Goal: Transaction & Acquisition: Purchase product/service

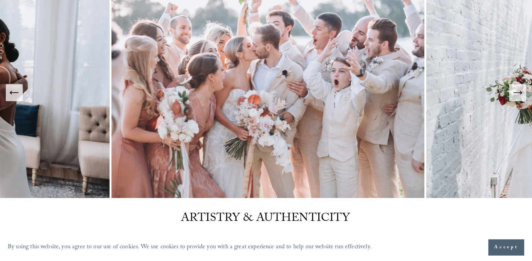
scroll to position [39, 0]
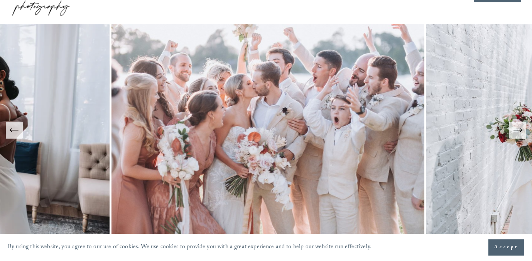
click at [516, 131] on icon "Next Slide" at bounding box center [517, 130] width 11 height 11
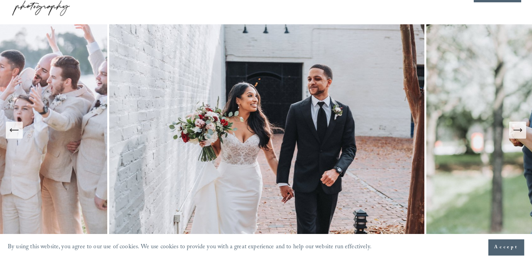
click at [519, 130] on icon "Next Slide" at bounding box center [517, 130] width 8 height 0
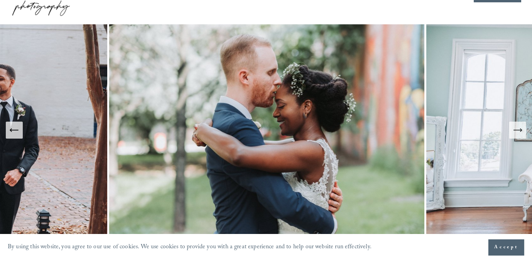
click at [517, 130] on icon "Next Slide" at bounding box center [517, 130] width 8 height 0
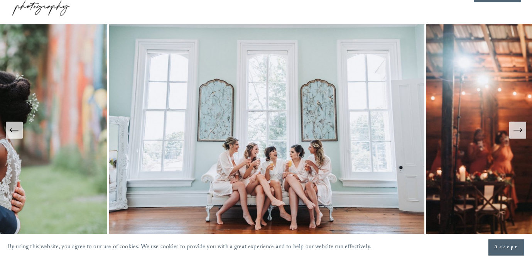
click at [517, 130] on icon "Next Slide" at bounding box center [517, 130] width 8 height 0
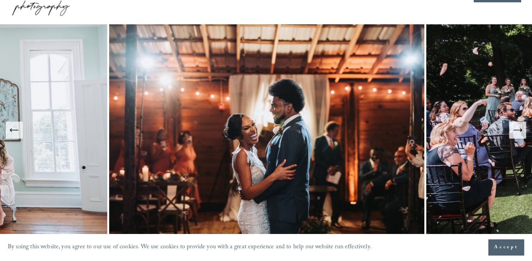
click at [517, 130] on icon "Next Slide" at bounding box center [517, 130] width 8 height 0
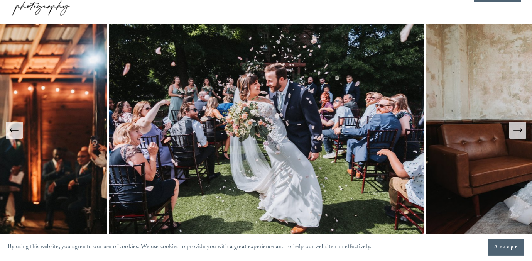
click at [517, 130] on icon "Next Slide" at bounding box center [517, 130] width 8 height 0
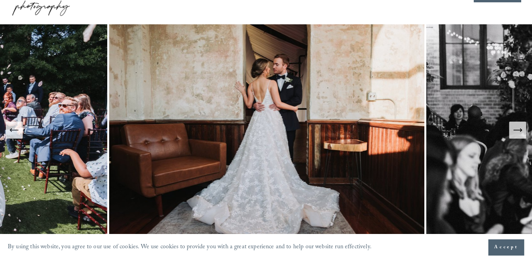
click at [517, 130] on icon "Next Slide" at bounding box center [517, 130] width 8 height 0
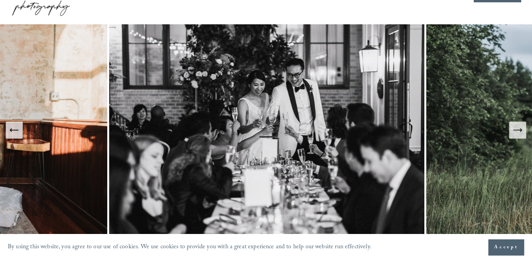
click at [517, 130] on icon "Next Slide" at bounding box center [517, 130] width 8 height 0
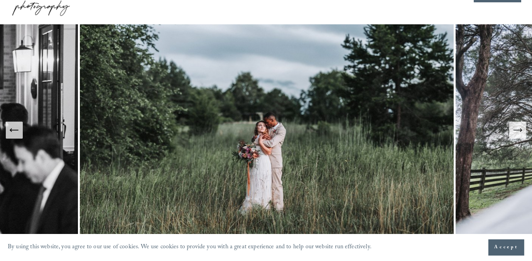
click at [517, 130] on icon "Next Slide" at bounding box center [517, 130] width 8 height 0
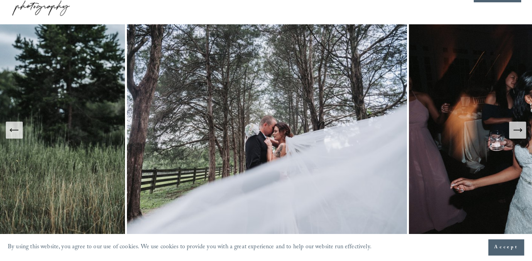
click at [517, 130] on icon "Next Slide" at bounding box center [517, 130] width 8 height 0
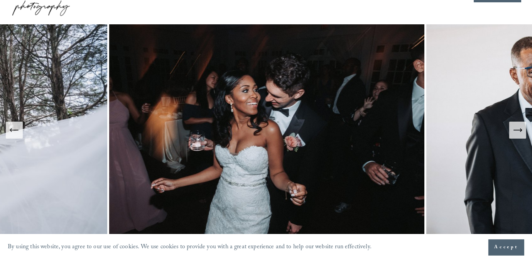
click at [517, 130] on icon "Next Slide" at bounding box center [517, 130] width 8 height 0
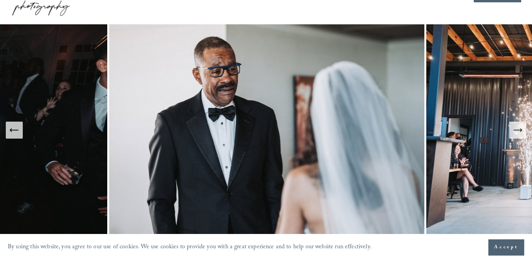
click at [517, 130] on icon "Next Slide" at bounding box center [517, 130] width 8 height 0
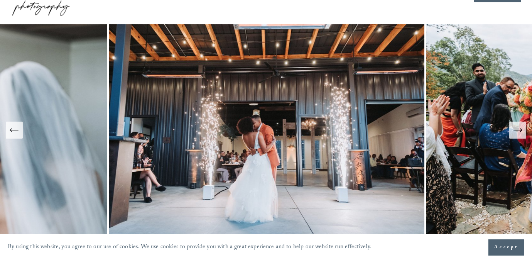
click at [519, 130] on icon "Next Slide" at bounding box center [517, 130] width 8 height 0
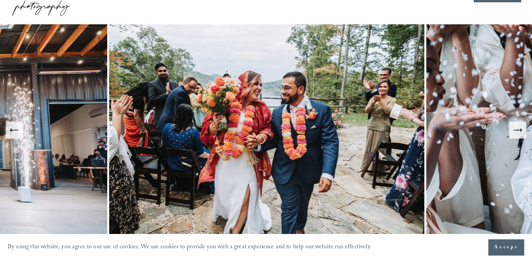
click at [519, 130] on icon "Next Slide" at bounding box center [517, 130] width 8 height 0
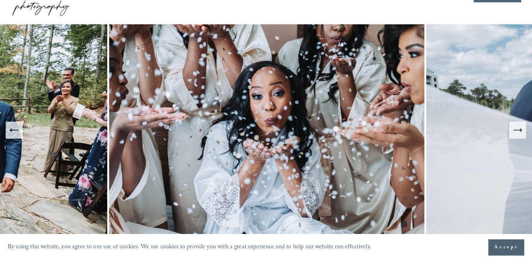
click at [519, 130] on icon "Next Slide" at bounding box center [517, 130] width 8 height 0
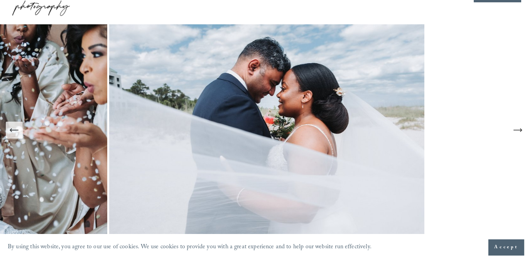
click at [519, 130] on icon "Next Slide" at bounding box center [517, 130] width 8 height 0
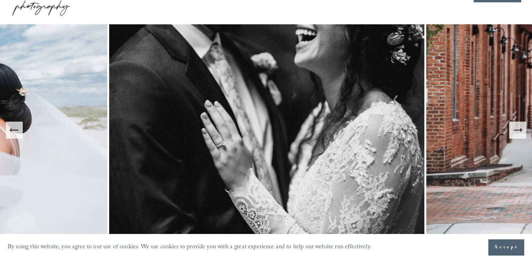
click at [519, 130] on icon "Next Slide" at bounding box center [517, 130] width 8 height 0
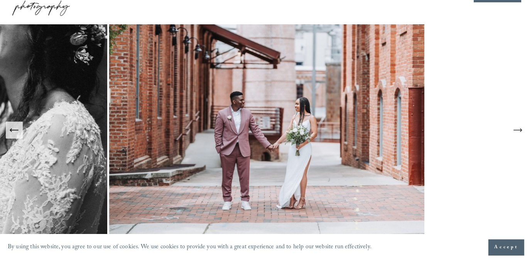
click at [519, 130] on icon "Next Slide" at bounding box center [517, 130] width 8 height 0
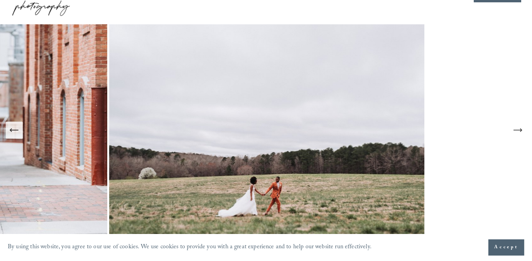
click at [519, 130] on icon "Next Slide" at bounding box center [517, 130] width 8 height 0
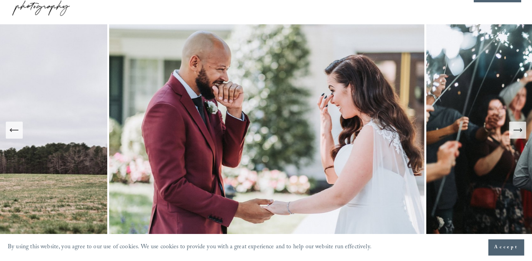
click at [519, 130] on icon "Next Slide" at bounding box center [517, 130] width 8 height 0
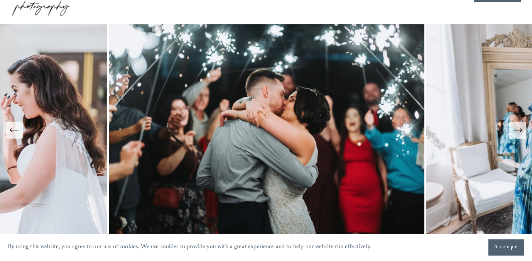
click at [519, 130] on icon "Next Slide" at bounding box center [517, 130] width 8 height 0
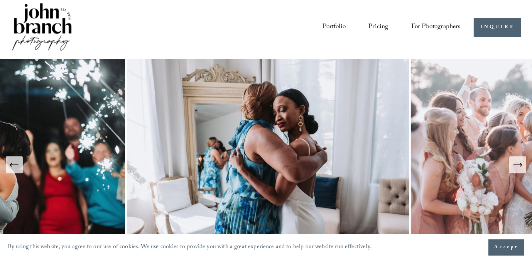
scroll to position [0, 0]
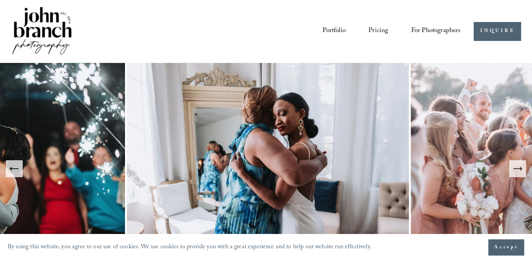
click at [378, 30] on link "Pricing" at bounding box center [378, 31] width 20 height 14
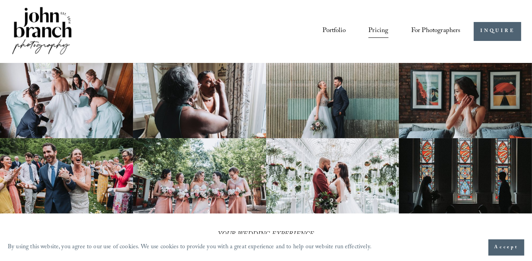
click at [0, 0] on span "Presets" at bounding box center [0, 0] width 0 height 0
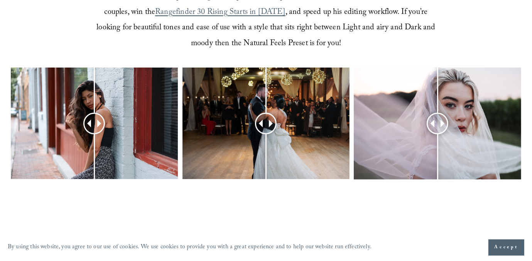
scroll to position [309, 0]
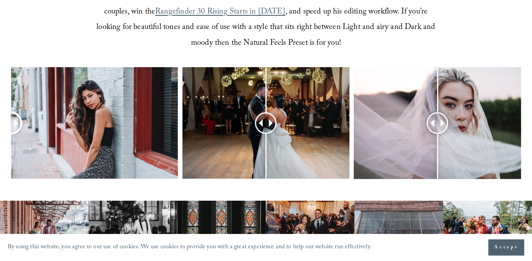
drag, startPoint x: 97, startPoint y: 126, endPoint x: 5, endPoint y: 149, distance: 95.0
click at [5, 149] on div at bounding box center [266, 133] width 532 height 133
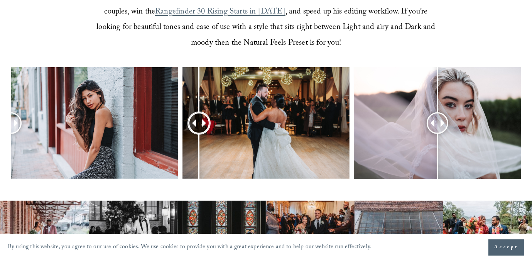
drag, startPoint x: 270, startPoint y: 126, endPoint x: 199, endPoint y: 139, distance: 72.2
click at [199, 133] on div at bounding box center [199, 123] width 20 height 20
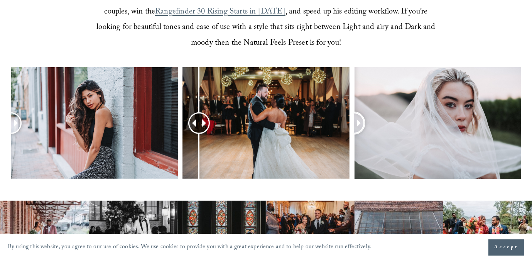
drag, startPoint x: 440, startPoint y: 126, endPoint x: 354, endPoint y: 141, distance: 87.6
click at [354, 133] on div at bounding box center [354, 123] width 20 height 20
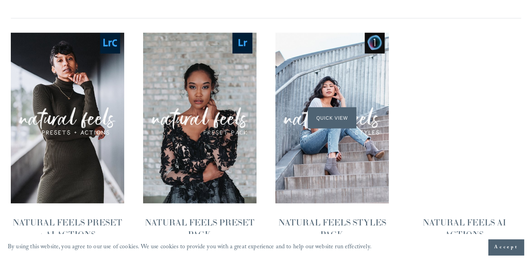
scroll to position [733, 0]
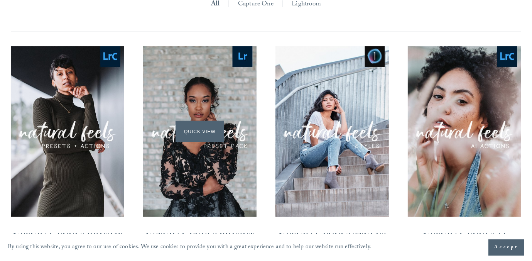
click at [196, 133] on span "Quick View" at bounding box center [199, 131] width 48 height 21
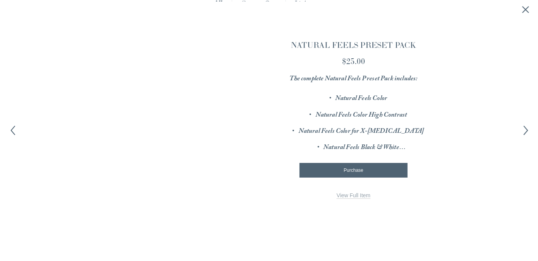
scroll to position [734, 0]
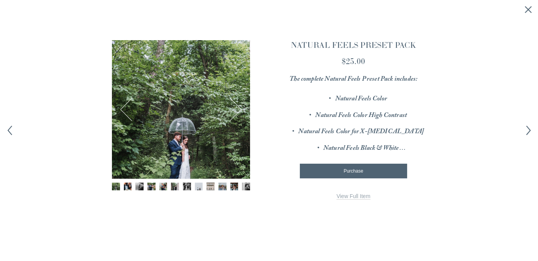
click at [139, 185] on img "Image 3 of 12" at bounding box center [139, 186] width 8 height 8
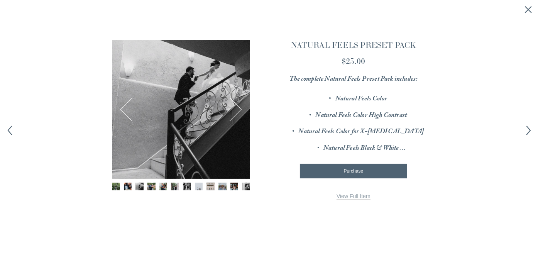
click at [161, 185] on img "Image 5 of 12" at bounding box center [163, 186] width 8 height 8
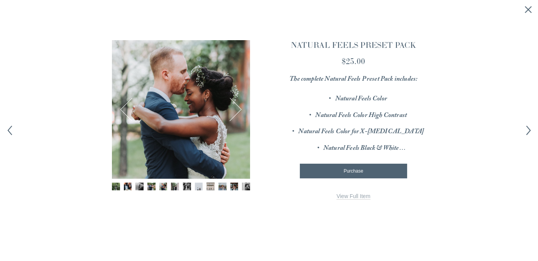
click at [177, 187] on img "Image 6 of 12" at bounding box center [175, 186] width 8 height 8
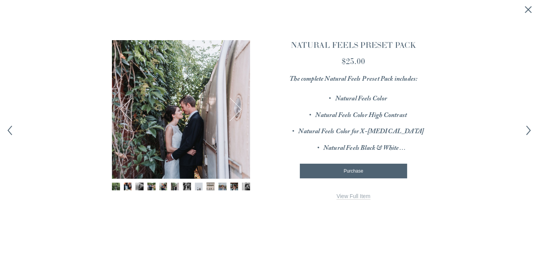
click at [186, 186] on img "Image 7 of 12" at bounding box center [187, 186] width 8 height 8
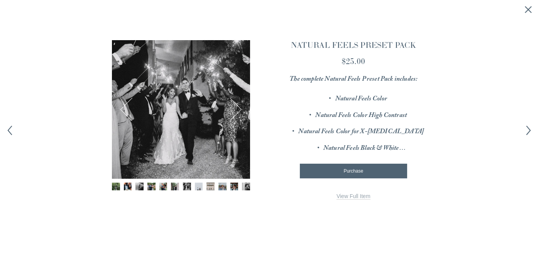
click at [199, 186] on img "Image 8 of 12" at bounding box center [199, 186] width 8 height 8
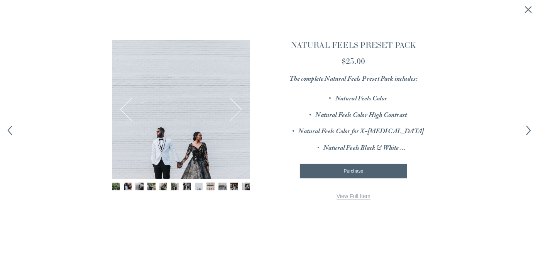
click at [211, 186] on img "Image 9 of 12" at bounding box center [210, 186] width 8 height 8
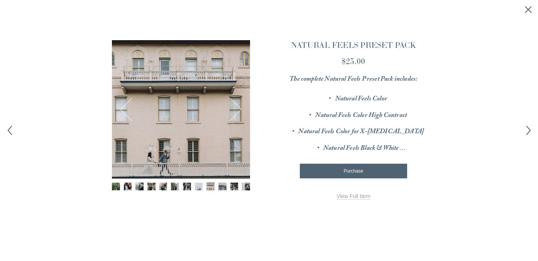
click at [222, 187] on img "Image 10 of 12" at bounding box center [222, 186] width 8 height 8
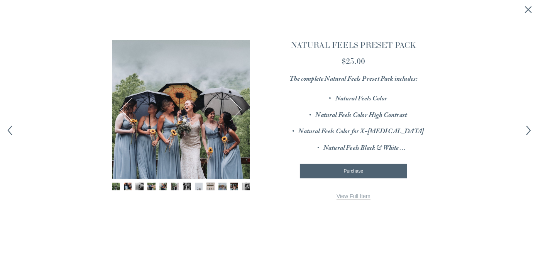
click at [234, 187] on img "Image 11 of 12" at bounding box center [234, 186] width 8 height 8
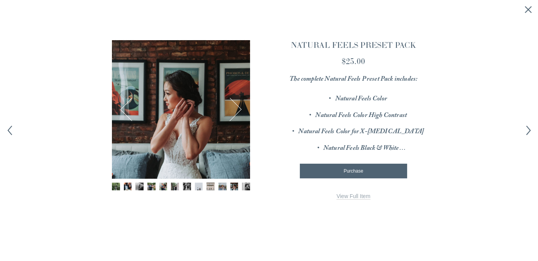
click at [249, 188] on img "Image 12 of 12" at bounding box center [246, 186] width 8 height 8
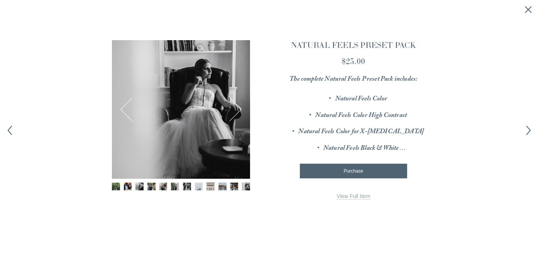
click at [125, 187] on img "Image 2 of 12" at bounding box center [128, 186] width 8 height 8
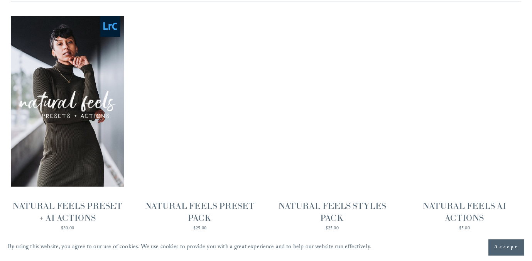
scroll to position [810, 0]
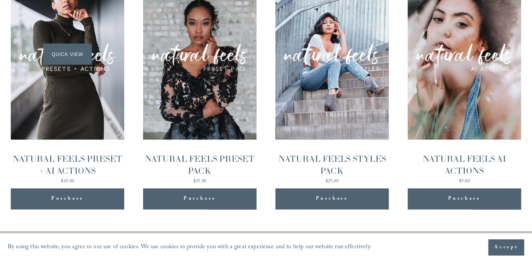
click at [70, 57] on span "Quick View" at bounding box center [67, 54] width 48 height 21
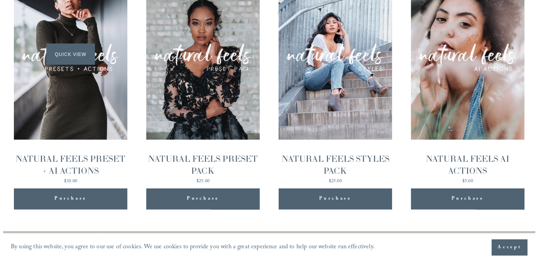
scroll to position [811, 0]
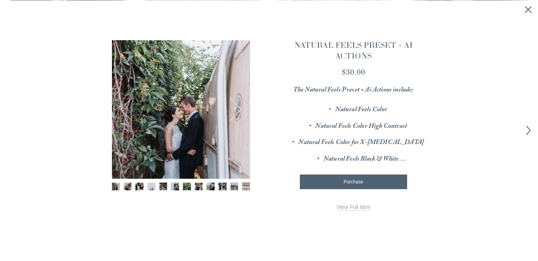
click at [353, 209] on link "View Full Item" at bounding box center [353, 207] width 34 height 7
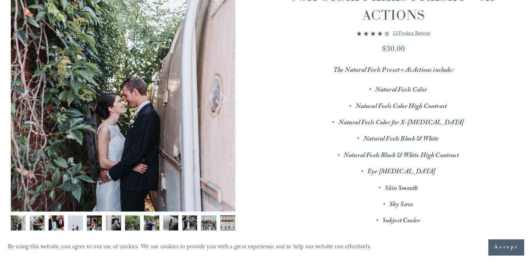
scroll to position [116, 0]
